Goal: Task Accomplishment & Management: Manage account settings

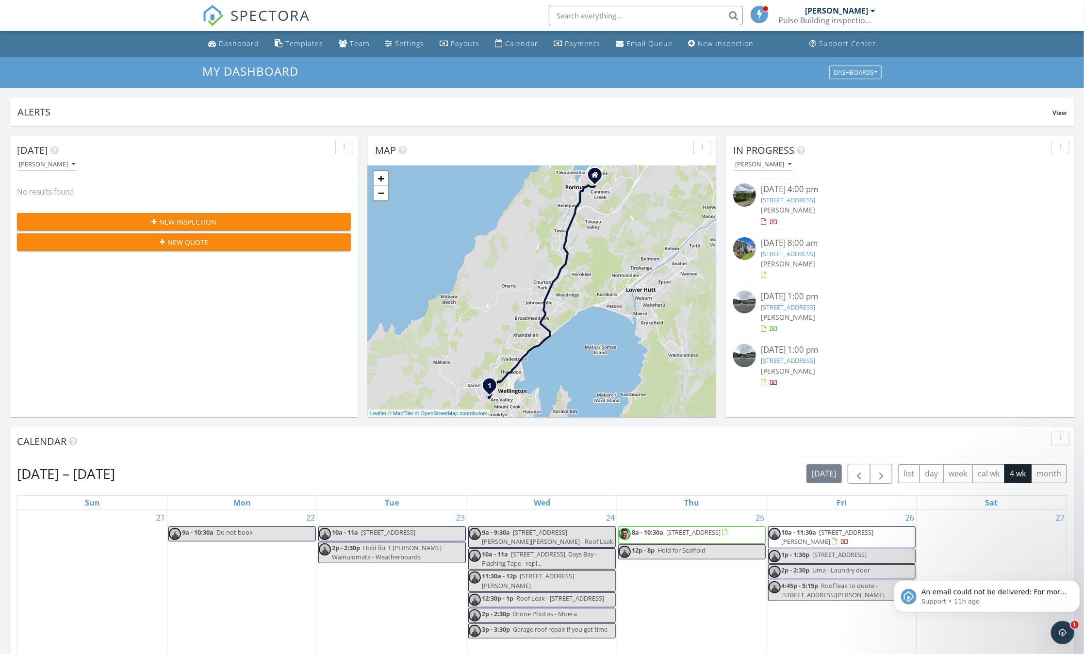
click at [581, 11] on input "text" at bounding box center [646, 15] width 194 height 19
paste input "8 Latham Stubbs Cres"
type input "8 Latham Stubbs Cres"
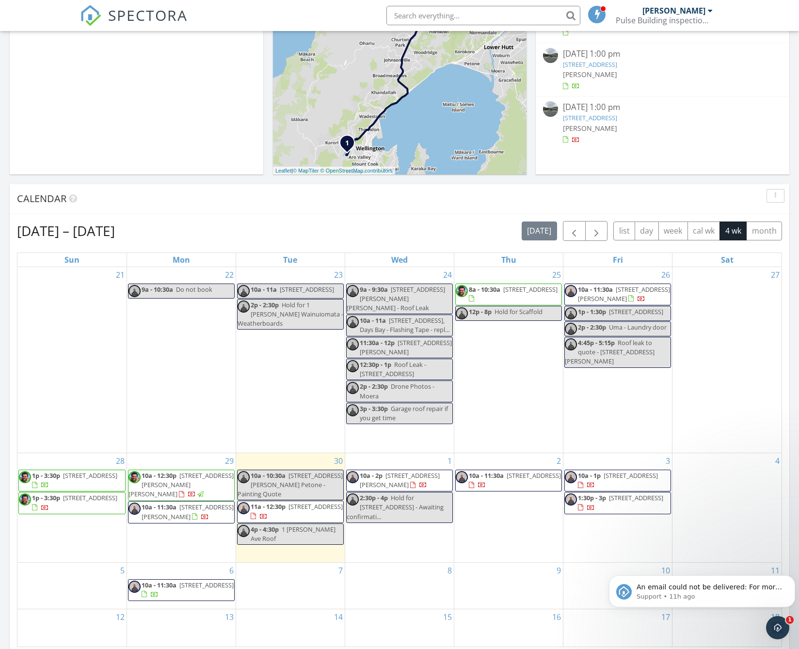
click at [186, 481] on span "8 Latham Stubbs Cres, Waipawa 4210" at bounding box center [181, 484] width 105 height 27
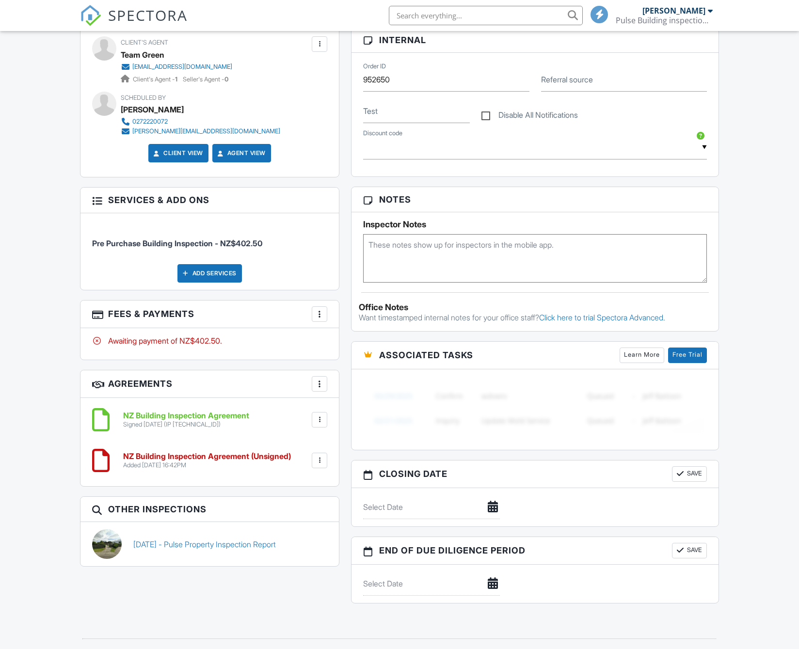
click at [324, 319] on div at bounding box center [320, 314] width 10 height 10
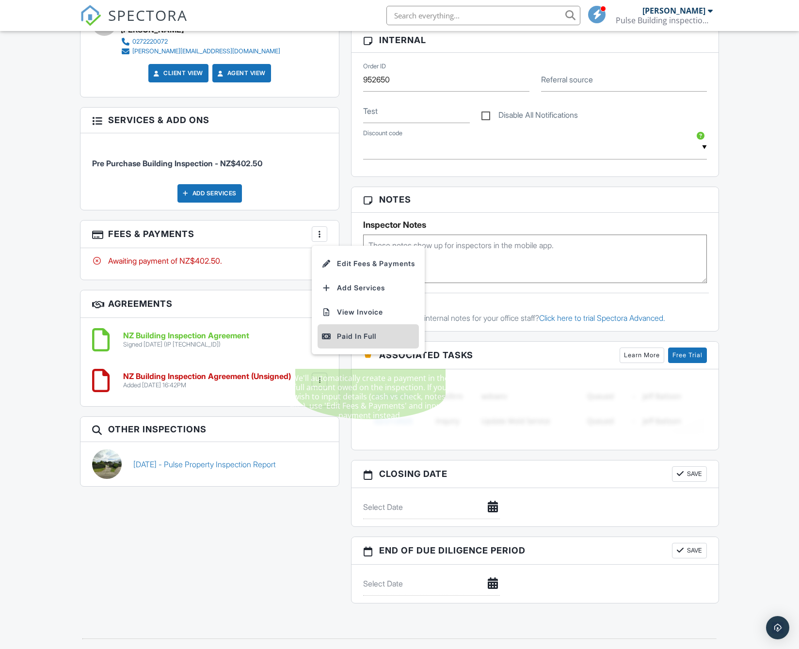
click at [341, 342] on div "Paid In Full" at bounding box center [369, 337] width 94 height 12
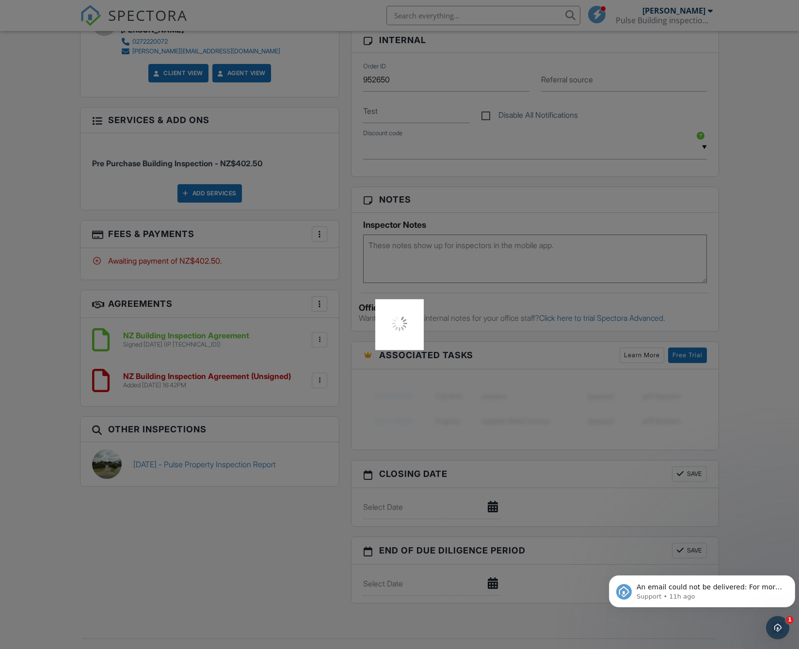
scroll to position [0, 0]
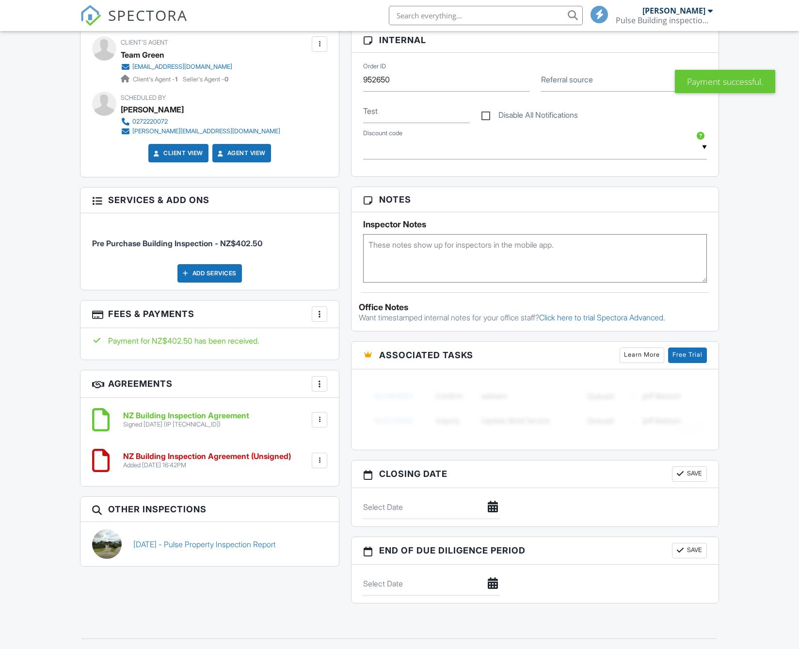
click at [177, 421] on h6 "NZ Building Inspection Agreement" at bounding box center [186, 416] width 126 height 9
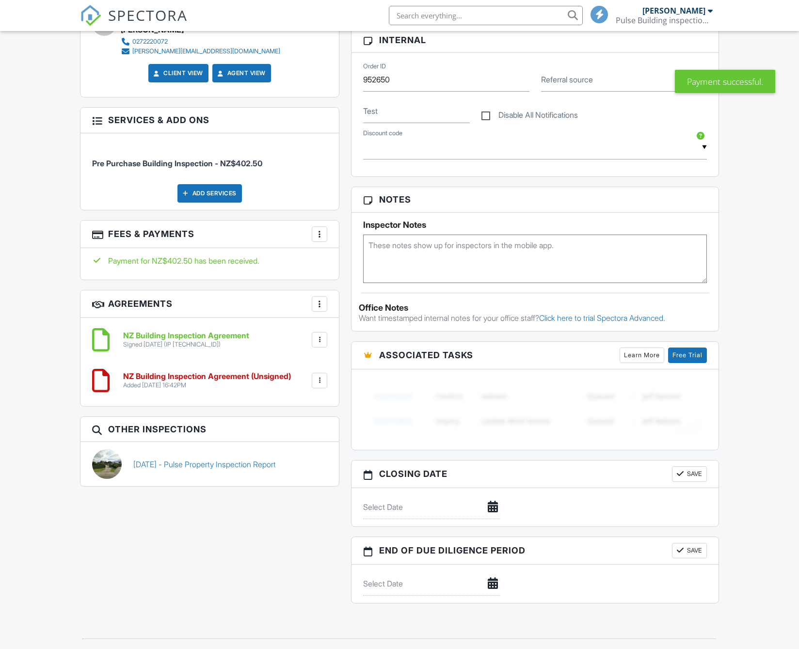
click at [317, 386] on div at bounding box center [320, 381] width 10 height 10
click at [289, 468] on li "Delete" at bounding box center [293, 456] width 55 height 24
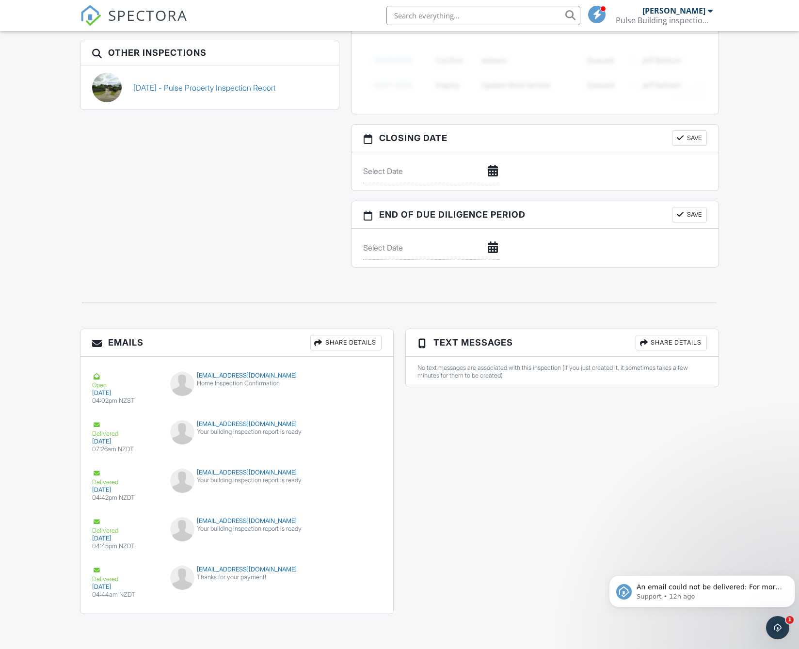
scroll to position [824, 0]
click at [771, 628] on icon "Open Intercom Messenger" at bounding box center [777, 627] width 16 height 16
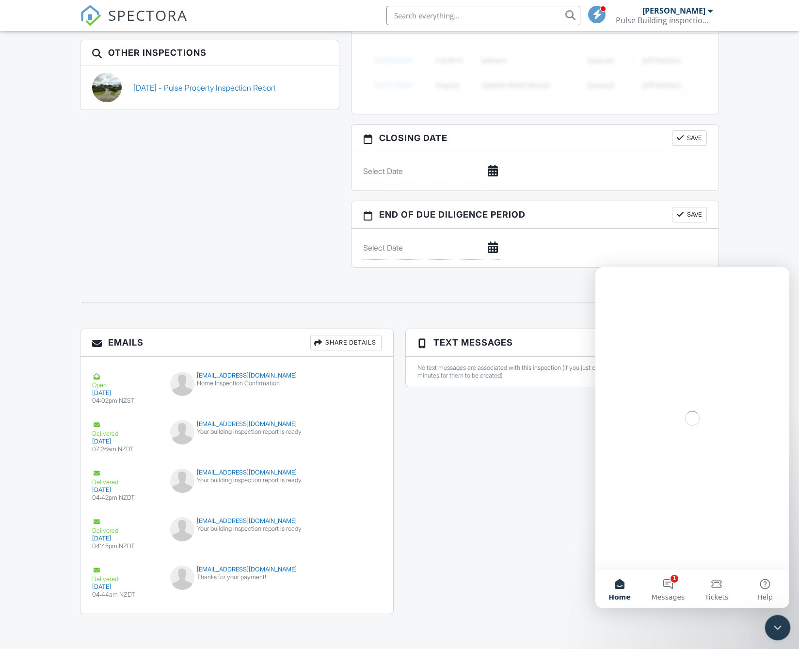
scroll to position [0, 0]
click at [665, 591] on button "1 Messages" at bounding box center [668, 589] width 49 height 39
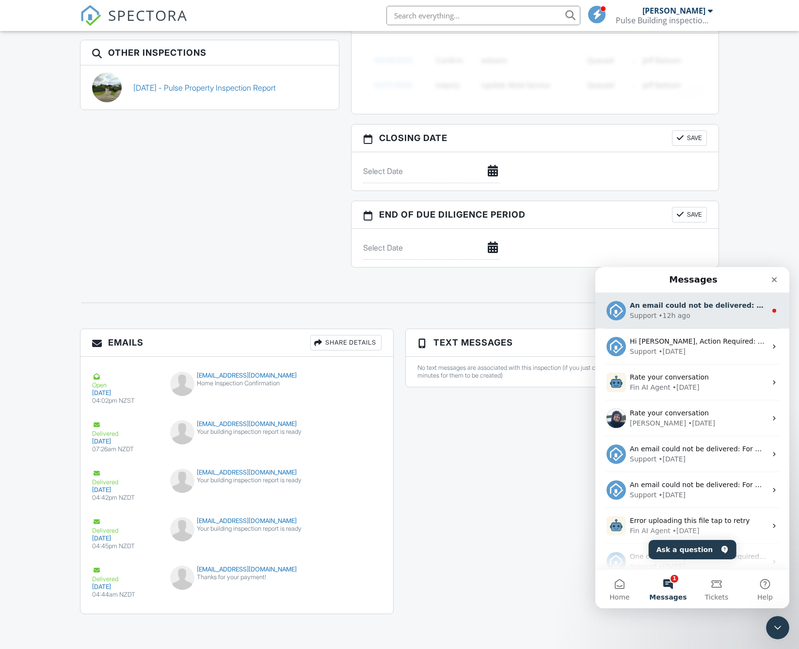
click at [716, 316] on div "Support • 12h ago" at bounding box center [698, 316] width 137 height 10
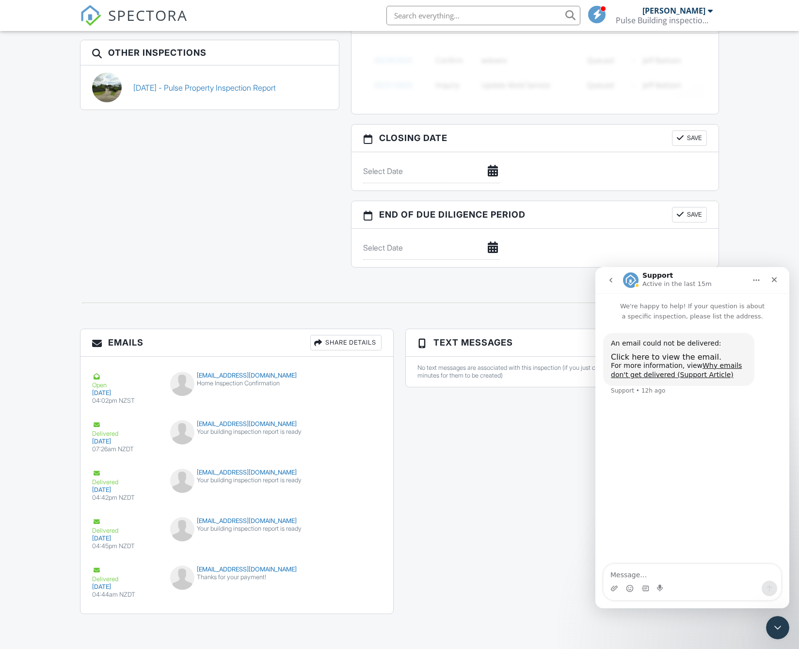
click at [612, 284] on button "go back" at bounding box center [611, 280] width 18 height 18
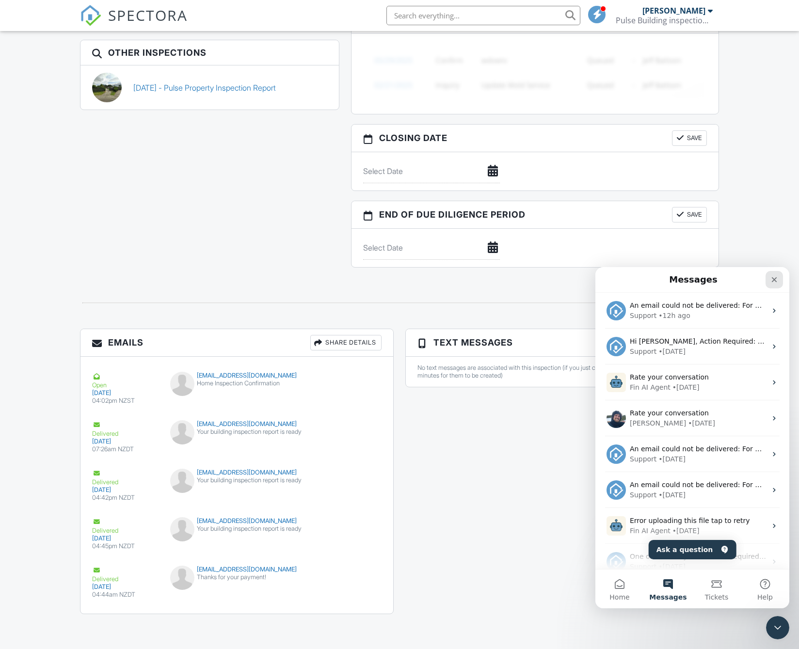
click at [777, 280] on icon "Close" at bounding box center [775, 280] width 8 height 8
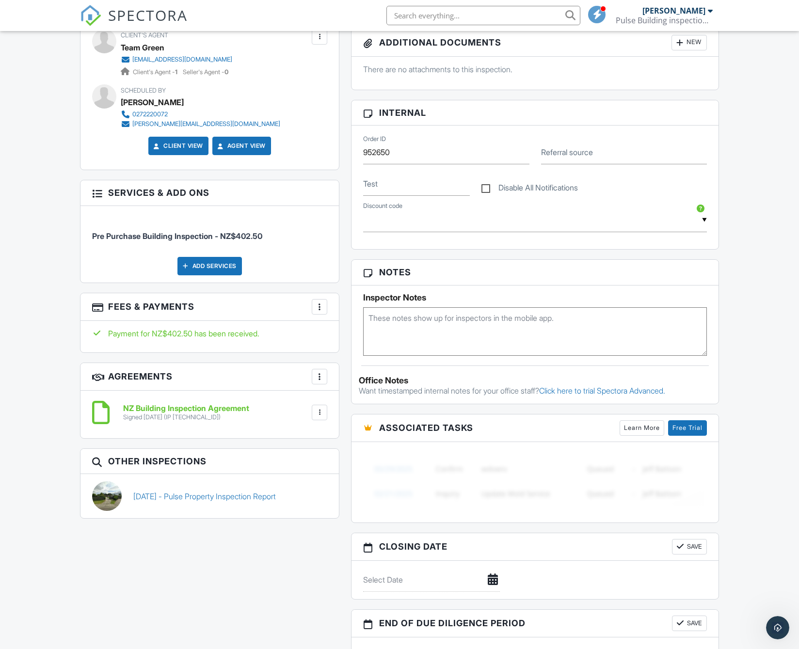
scroll to position [194, 0]
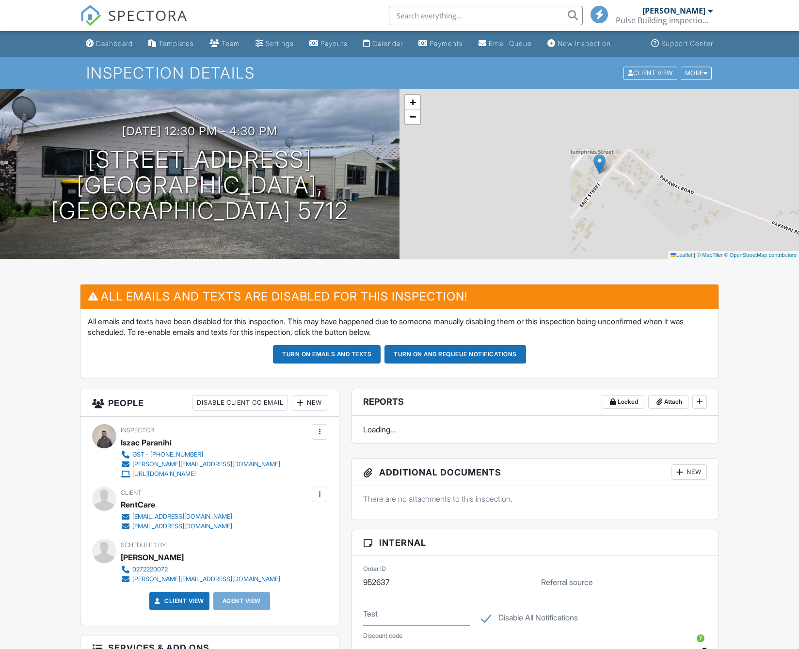
click at [309, 411] on div "New" at bounding box center [309, 403] width 35 height 16
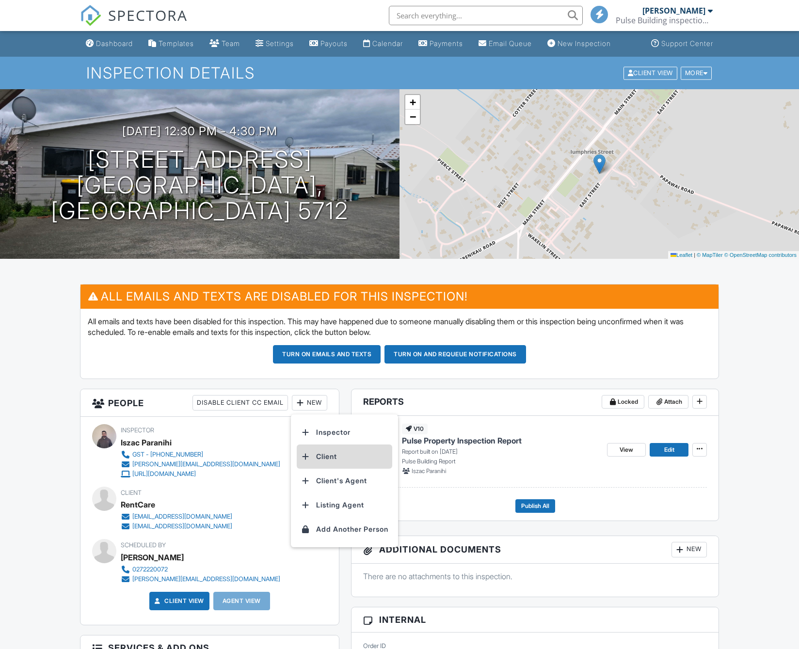
click at [354, 466] on li "Client" at bounding box center [345, 457] width 96 height 24
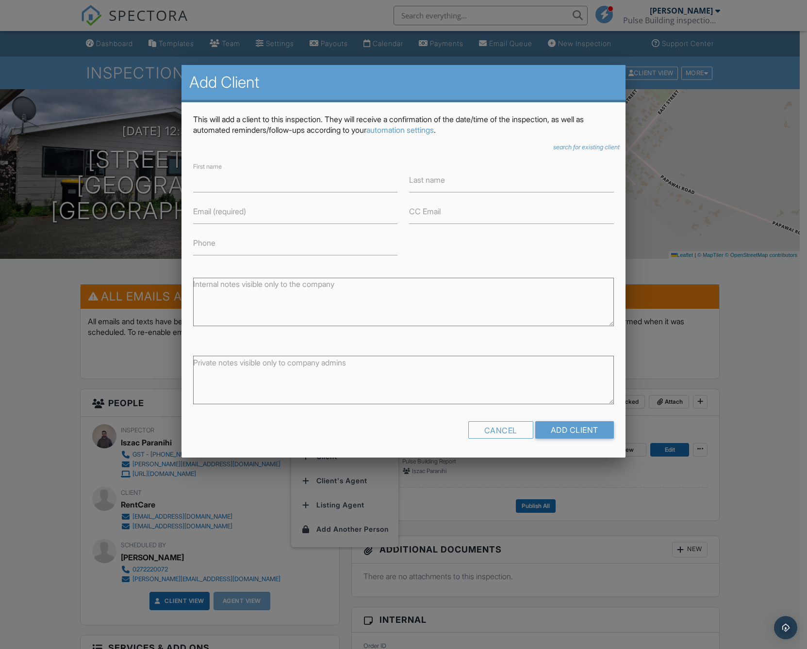
click at [229, 209] on label "Email (required)" at bounding box center [219, 211] width 53 height 11
click at [229, 209] on input "Email (required)" at bounding box center [295, 212] width 204 height 24
paste input "Perry Barr <pfastp@gmail.com"
drag, startPoint x: 237, startPoint y: 210, endPoint x: 86, endPoint y: 204, distance: 150.5
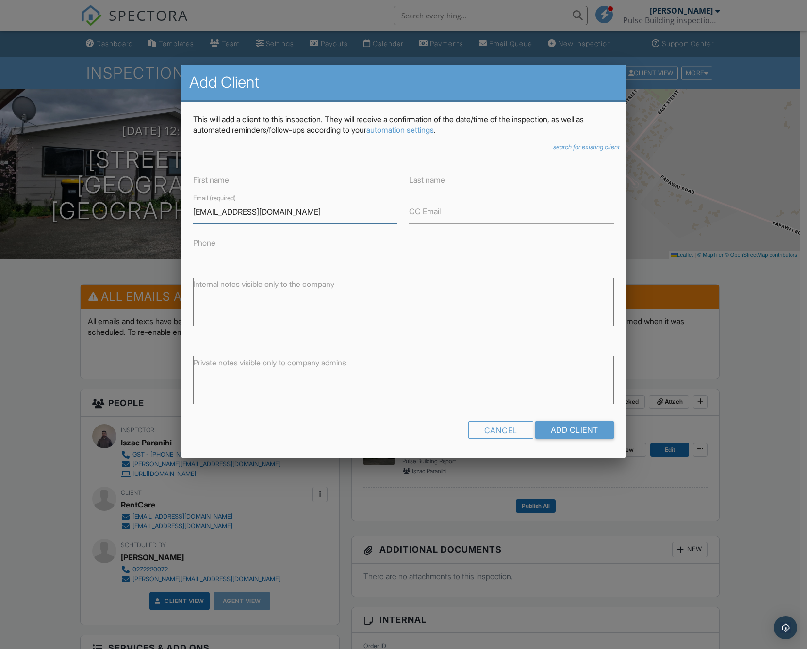
type input "[EMAIL_ADDRESS][DOMAIN_NAME]"
drag, startPoint x: 185, startPoint y: 184, endPoint x: 192, endPoint y: 184, distance: 7.3
click at [185, 184] on div "This will add a client to this inspection. They will receive a confirmation of …" at bounding box center [403, 280] width 444 height 356
click at [193, 184] on div "First name" at bounding box center [295, 177] width 216 height 32
click at [200, 183] on label "First name" at bounding box center [211, 180] width 36 height 11
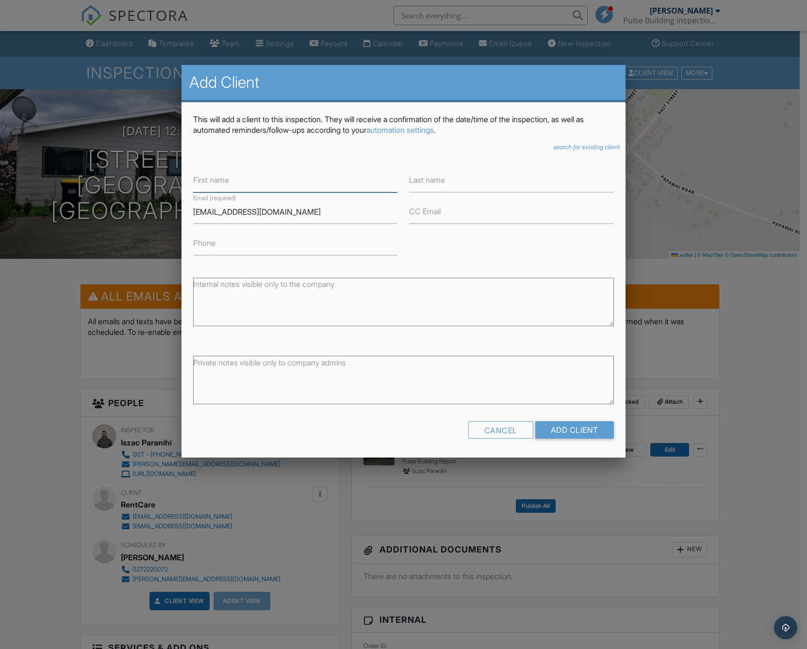
click at [200, 183] on input "First name" at bounding box center [295, 181] width 204 height 24
paste input "Perry Barr <"
drag, startPoint x: 215, startPoint y: 179, endPoint x: 294, endPoint y: 179, distance: 78.6
click at [294, 179] on input "Perry Barr <" at bounding box center [295, 181] width 204 height 24
type input "[PERSON_NAME]"
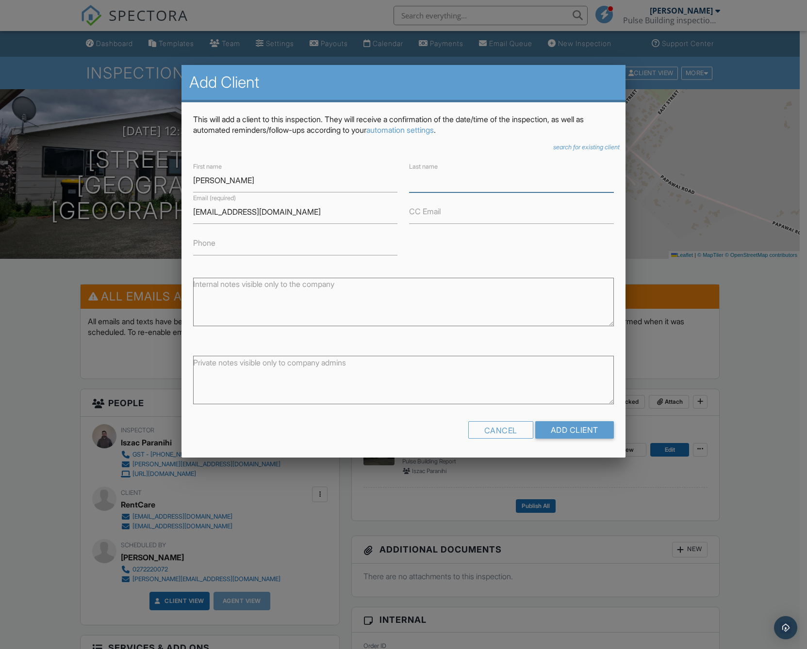
click at [457, 185] on input "Last name" at bounding box center [511, 181] width 204 height 24
paste input "Barr <"
type input "[PERSON_NAME]"
click at [317, 189] on input "[PERSON_NAME]" at bounding box center [295, 181] width 204 height 24
type input "[PERSON_NAME]"
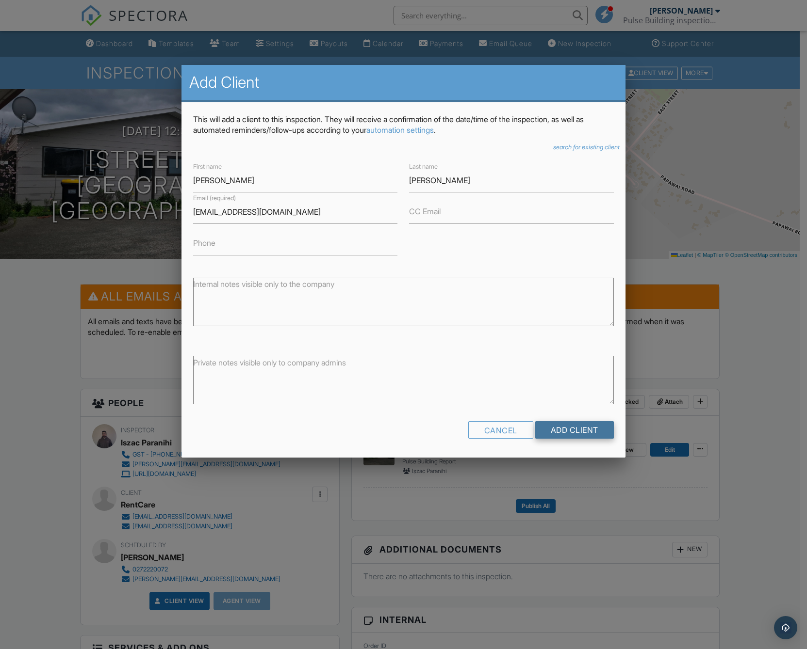
click at [596, 424] on input "Add Client" at bounding box center [574, 429] width 79 height 17
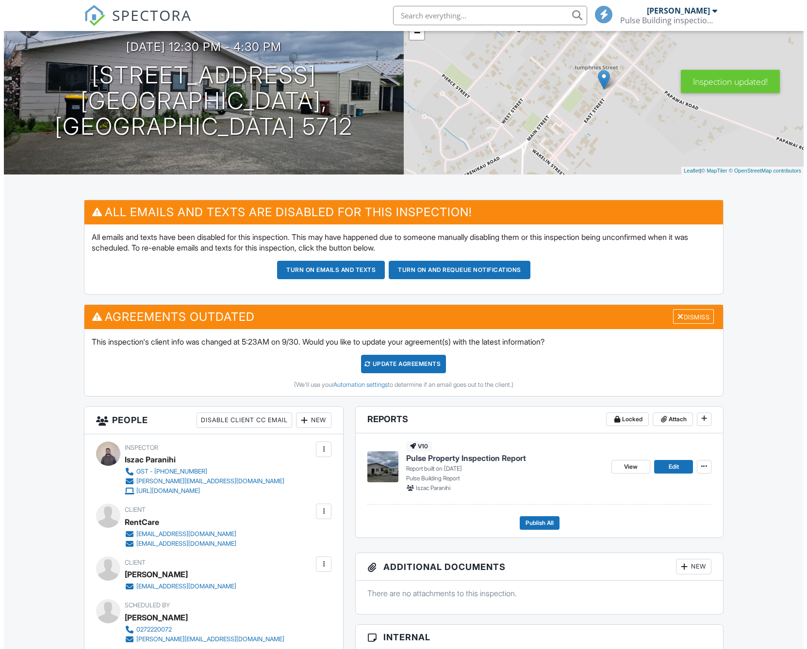
scroll to position [291, 0]
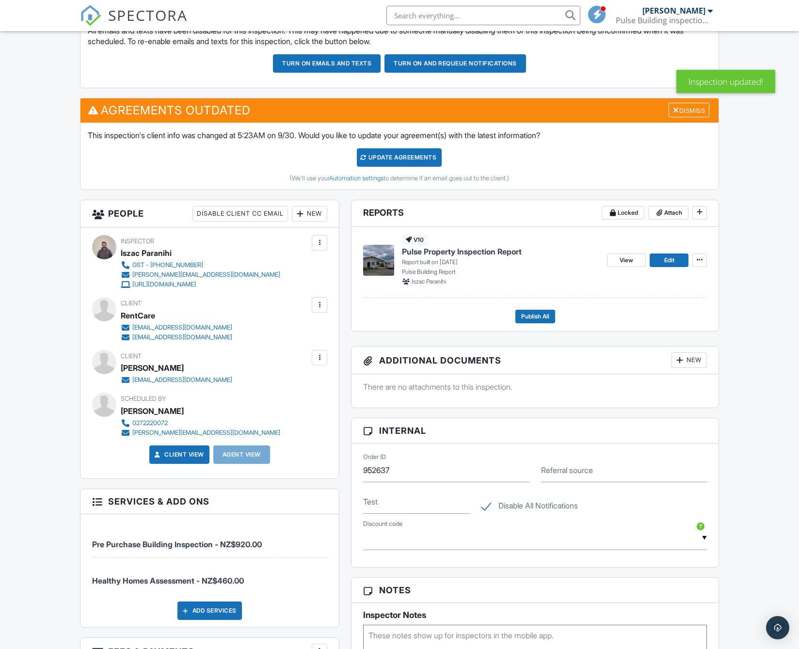
click at [319, 310] on div at bounding box center [320, 305] width 10 height 10
click at [291, 395] on li "Remove" at bounding box center [267, 383] width 108 height 24
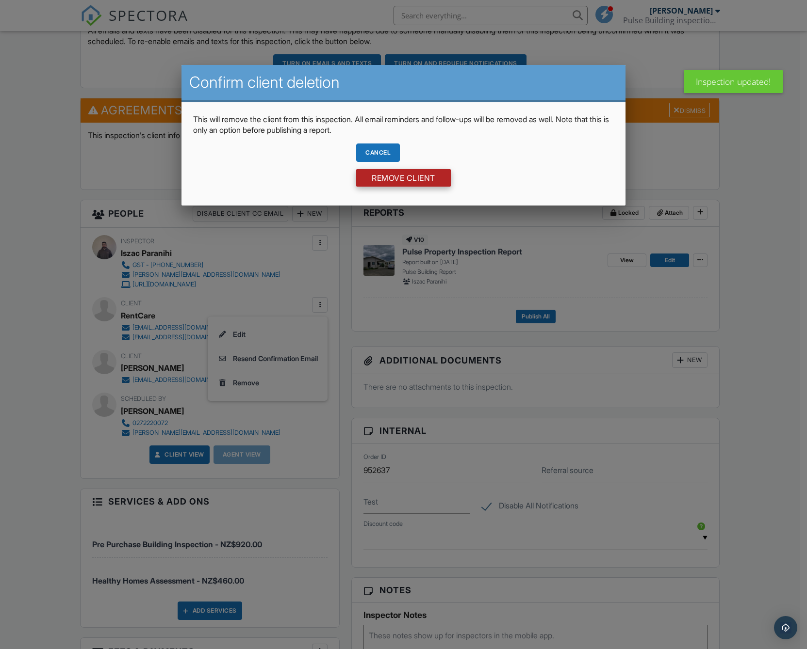
click at [423, 179] on input "Remove Client" at bounding box center [403, 177] width 95 height 17
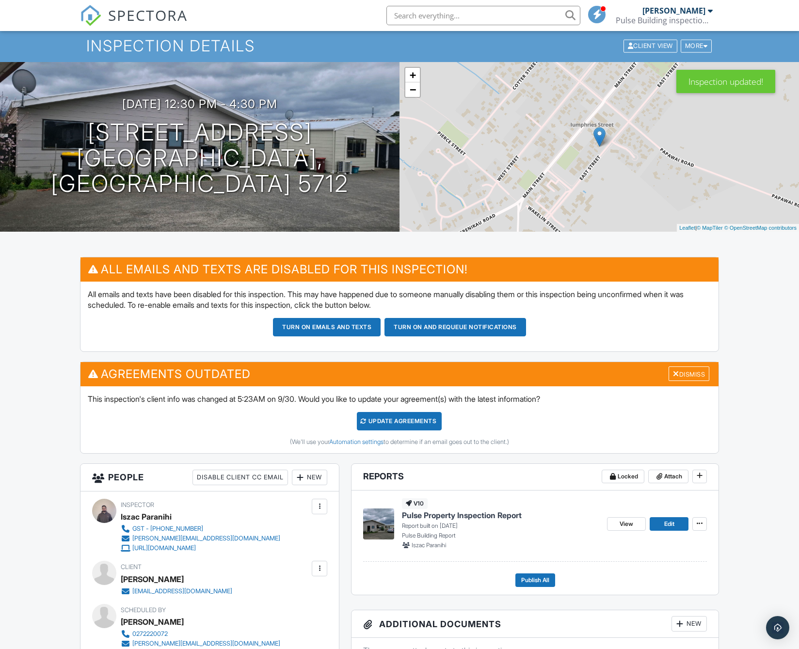
scroll to position [25, 0]
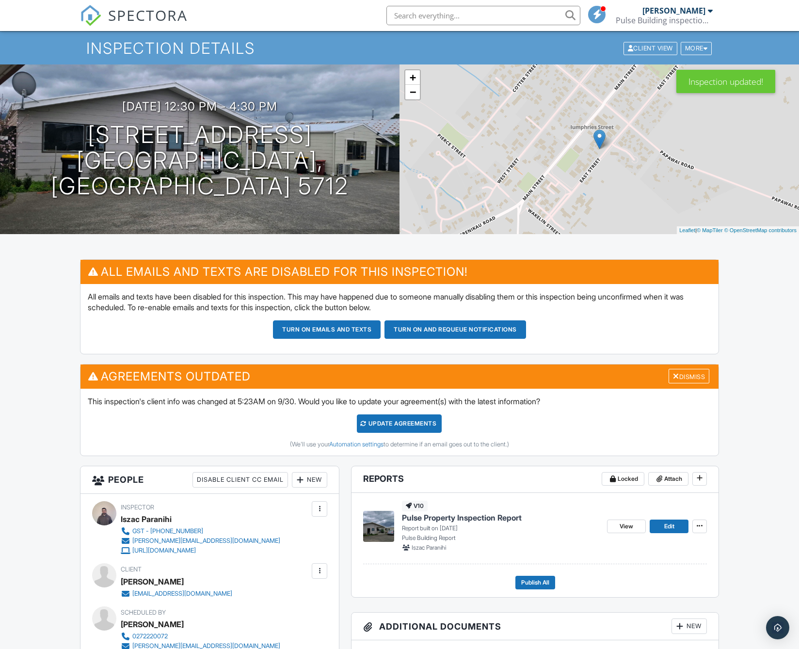
click at [391, 433] on div "Update Agreements" at bounding box center [399, 424] width 85 height 18
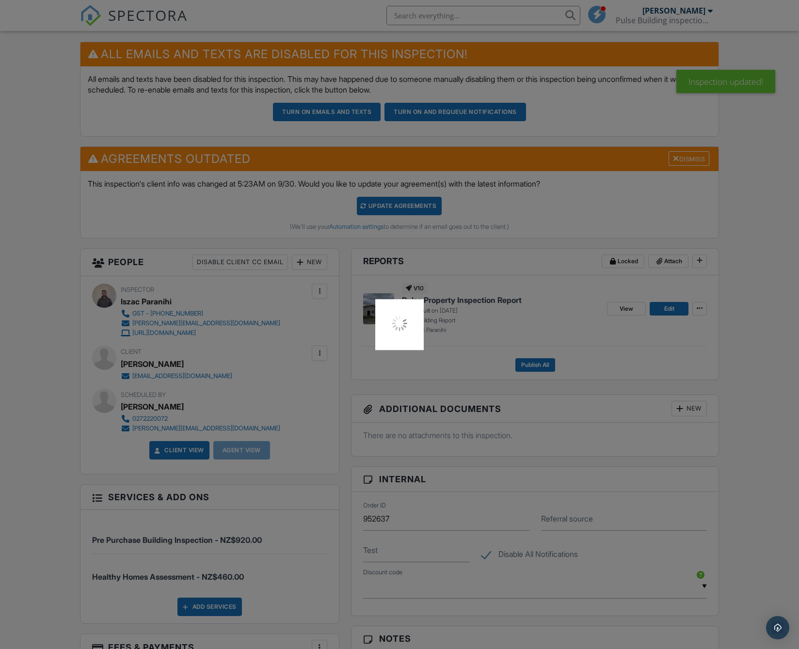
scroll to position [267, 0]
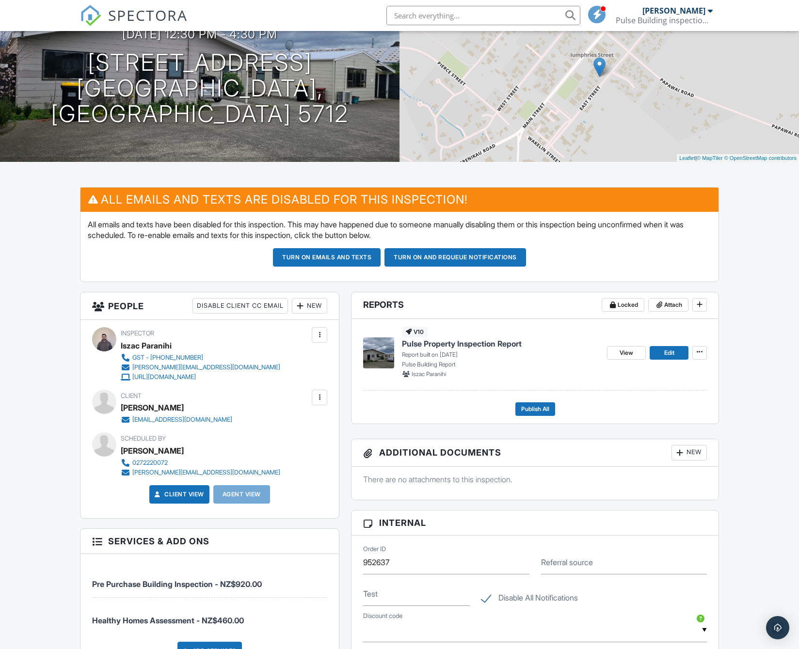
scroll to position [49, 0]
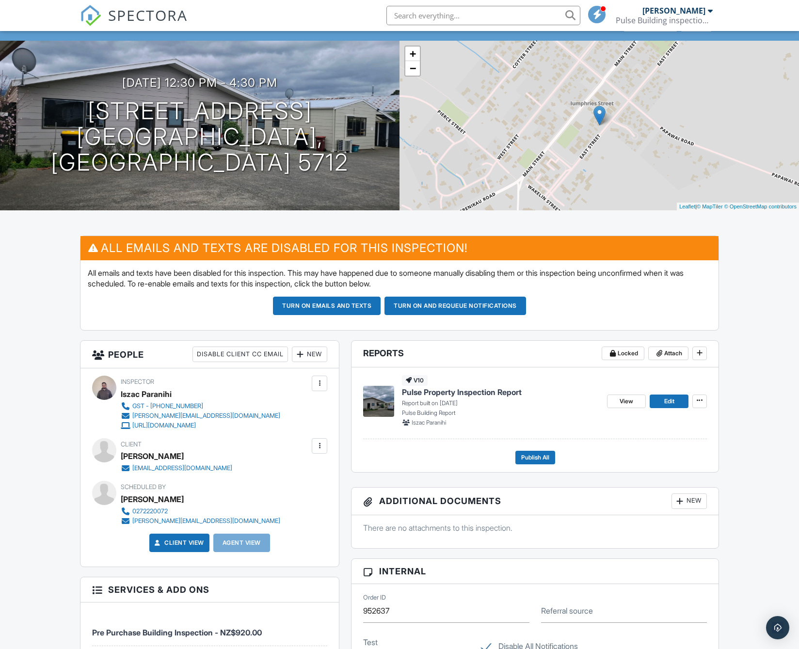
click at [697, 31] on div "More" at bounding box center [697, 24] width 32 height 13
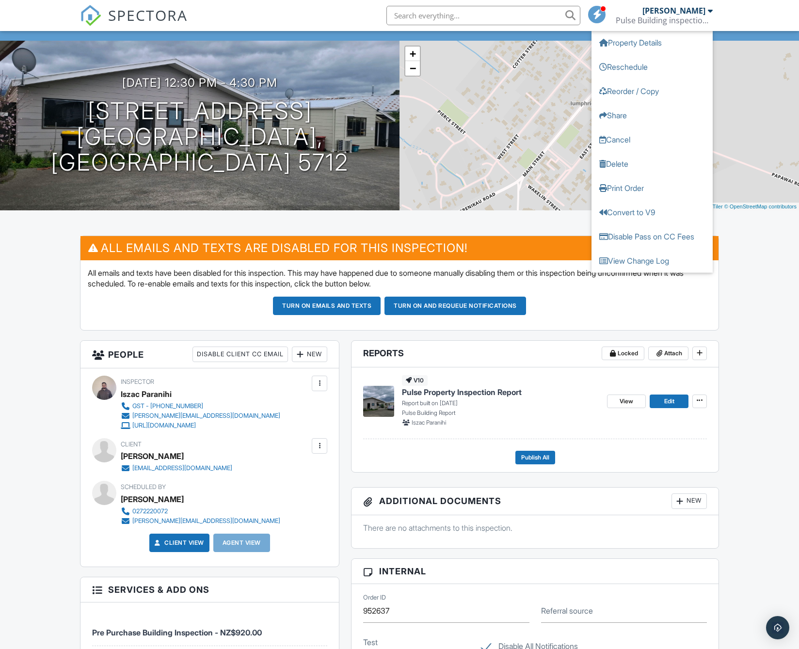
click at [773, 354] on div "Dashboard Templates Team Settings Payouts Calendar Payments Email Queue New Ins…" at bounding box center [399, 637] width 799 height 1308
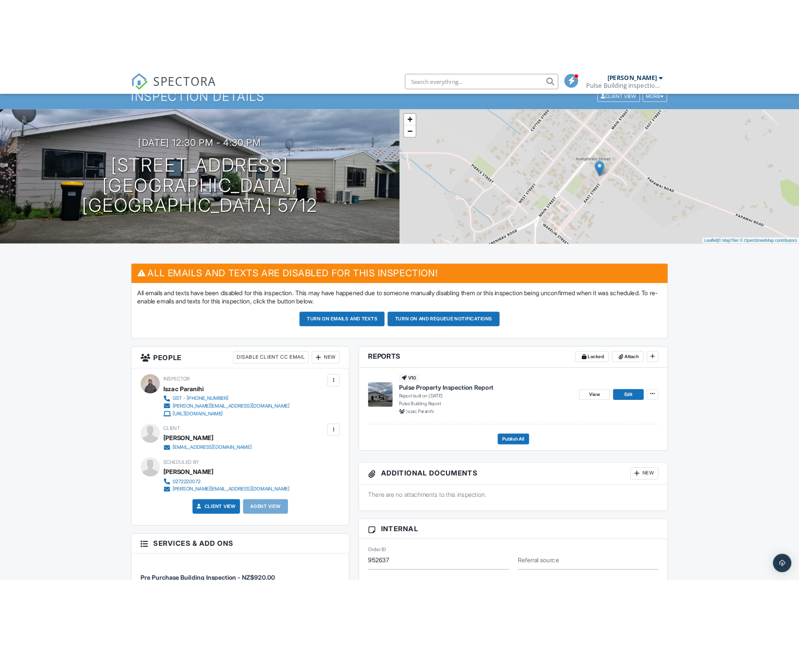
scroll to position [34, 0]
